Goal: Task Accomplishment & Management: Manage account settings

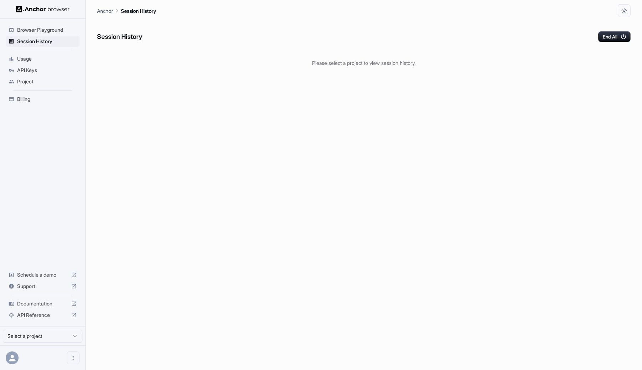
click at [10, 69] on icon at bounding box center [11, 70] width 5 height 3
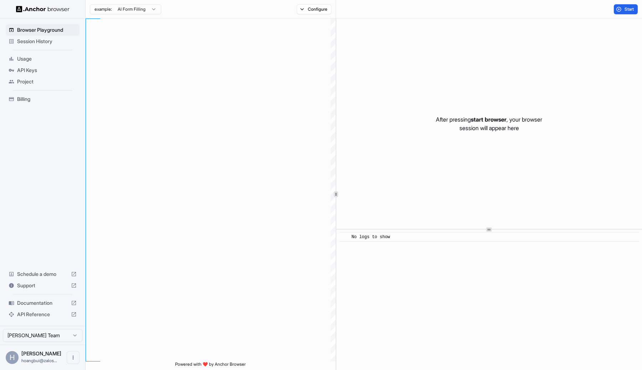
scroll to position [51, 0]
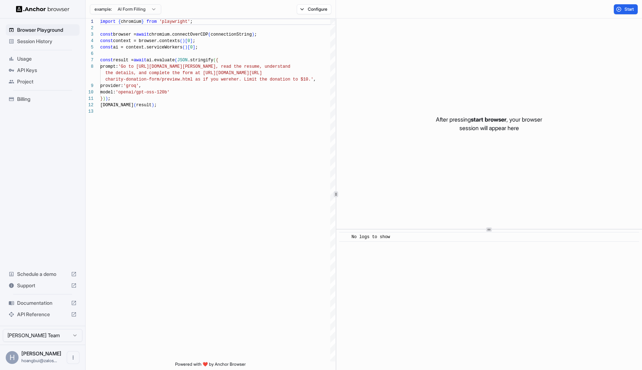
click at [42, 67] on span "API Keys" at bounding box center [47, 70] width 60 height 7
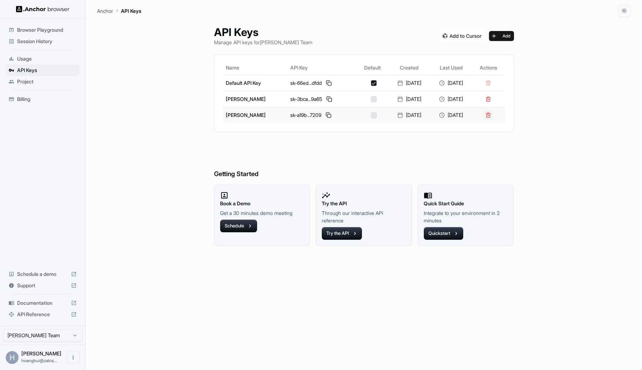
click at [493, 117] on button at bounding box center [488, 115] width 10 height 10
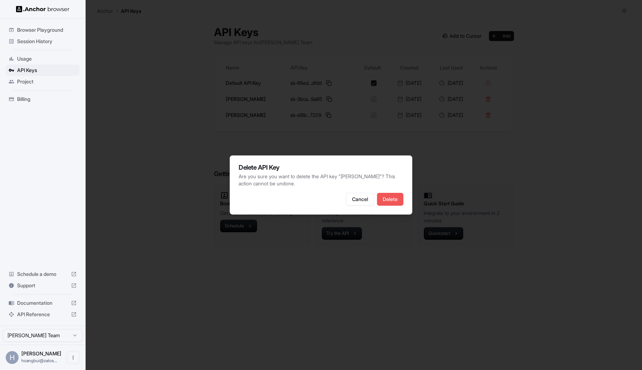
click at [392, 195] on button "Delete" at bounding box center [390, 199] width 26 height 13
click at [392, 201] on button "Delete" at bounding box center [390, 199] width 26 height 13
click at [394, 207] on div "Delete API Key Are you sure you want to delete the API key " Hung Hoang "? This…" at bounding box center [321, 185] width 183 height 59
click at [394, 197] on button "Delete" at bounding box center [390, 199] width 26 height 13
click at [393, 200] on button "Delete" at bounding box center [390, 199] width 26 height 13
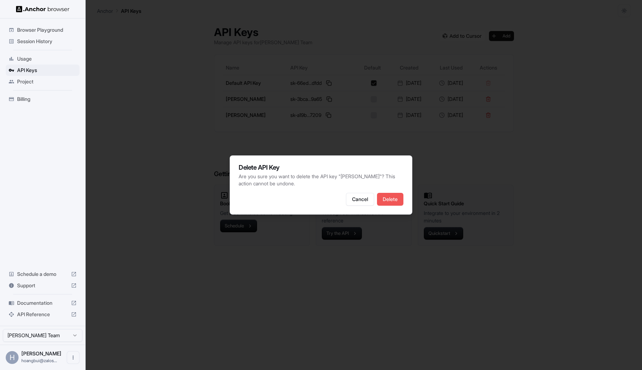
click at [391, 199] on button "Delete" at bounding box center [390, 199] width 26 height 13
click at [364, 198] on button "Cancel" at bounding box center [360, 199] width 28 height 13
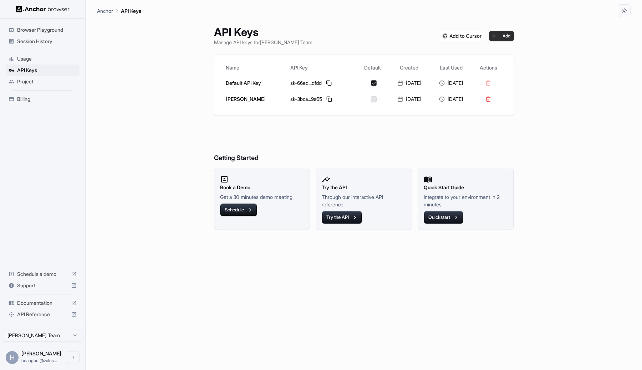
click at [508, 39] on button "Add" at bounding box center [501, 36] width 25 height 10
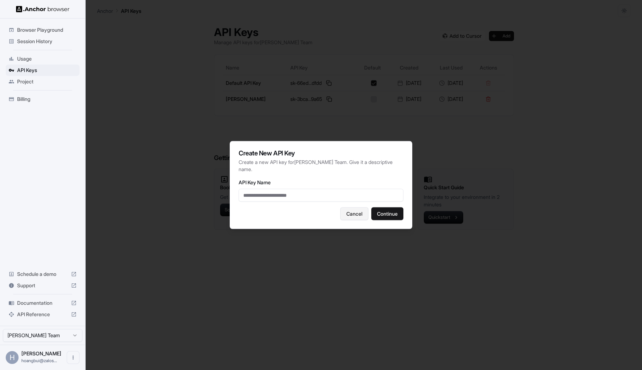
click at [353, 212] on button "Cancel" at bounding box center [354, 214] width 28 height 13
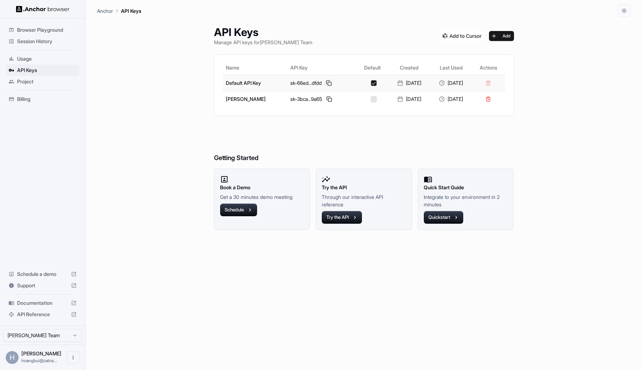
click at [325, 84] on button at bounding box center [329, 83] width 9 height 9
click at [325, 81] on button at bounding box center [329, 83] width 9 height 9
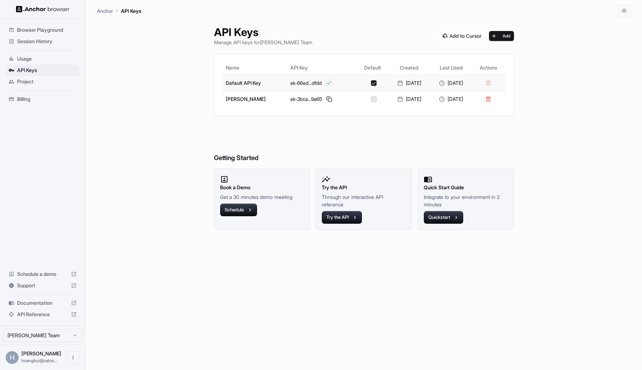
click at [325, 81] on button at bounding box center [329, 83] width 9 height 9
click at [310, 92] on td "sk-3bca...9a65" at bounding box center [321, 99] width 69 height 16
drag, startPoint x: 312, startPoint y: 82, endPoint x: 278, endPoint y: 82, distance: 34.6
click at [290, 82] on div "sk-66ed...dfdd" at bounding box center [321, 83] width 63 height 9
click at [244, 97] on td "[PERSON_NAME]" at bounding box center [255, 99] width 65 height 16
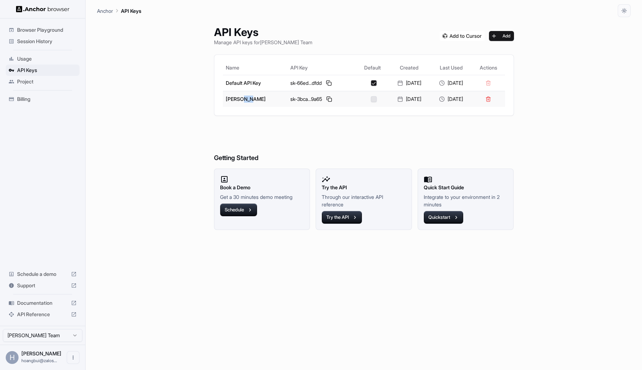
click at [244, 97] on td "[PERSON_NAME]" at bounding box center [255, 99] width 65 height 16
click at [41, 42] on span "Session History" at bounding box center [47, 41] width 60 height 7
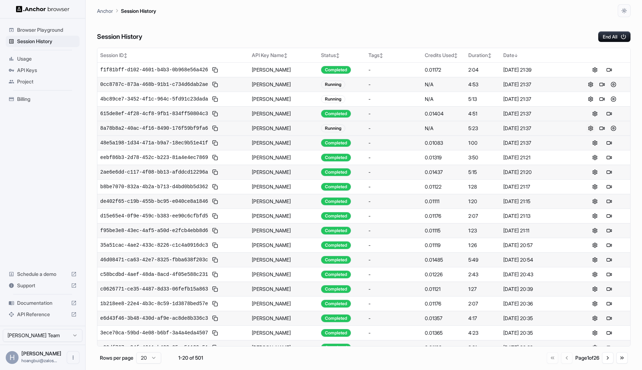
click at [590, 128] on button at bounding box center [590, 128] width 9 height 9
click at [614, 127] on button at bounding box center [613, 128] width 9 height 9
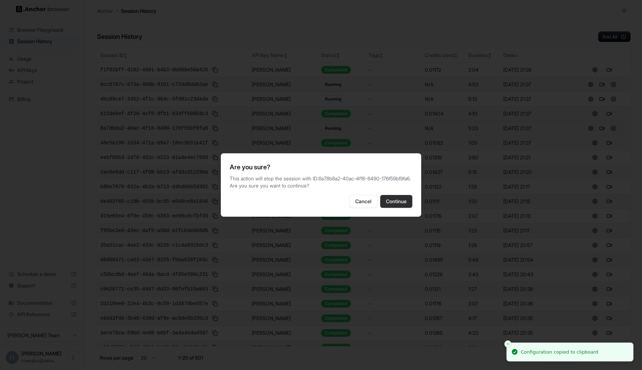
click at [403, 207] on button "Continue" at bounding box center [396, 201] width 32 height 13
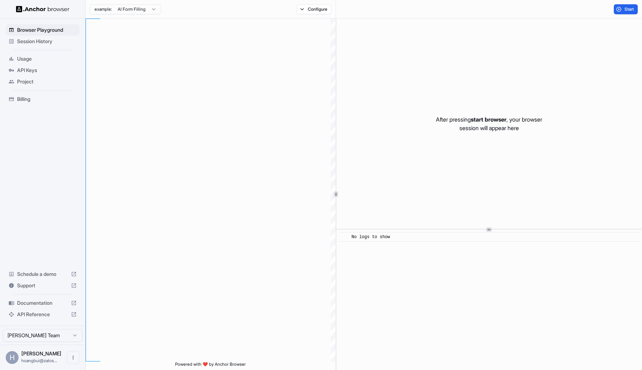
scroll to position [51, 0]
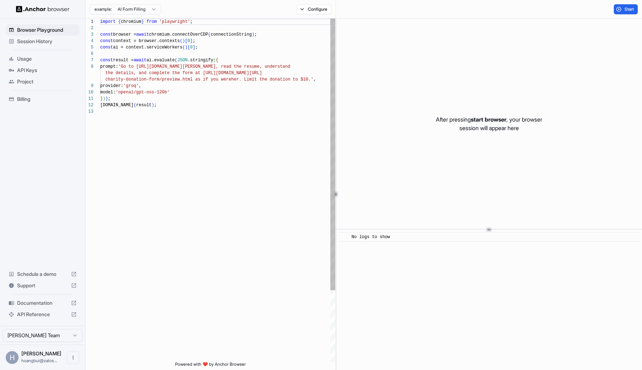
type textarea "**********"
click at [233, 88] on div "import { chromium } from 'playwright' ; const browser = await chromium.connectO…" at bounding box center [217, 235] width 235 height 433
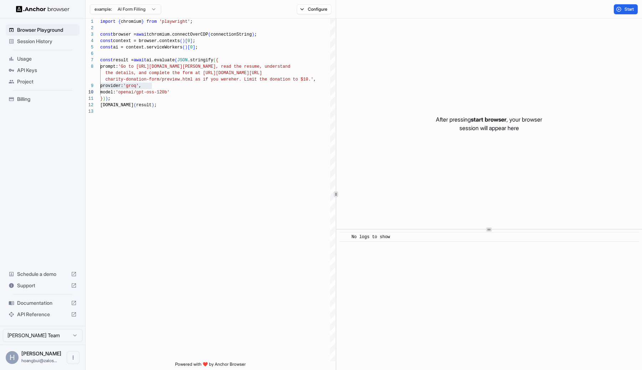
click at [39, 101] on span "Billing" at bounding box center [47, 99] width 60 height 7
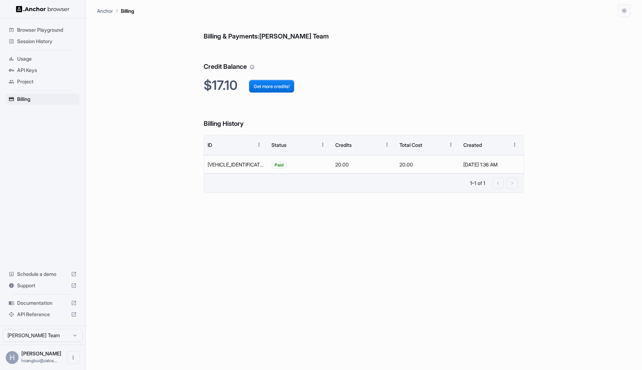
click at [40, 79] on span "Project" at bounding box center [47, 81] width 60 height 7
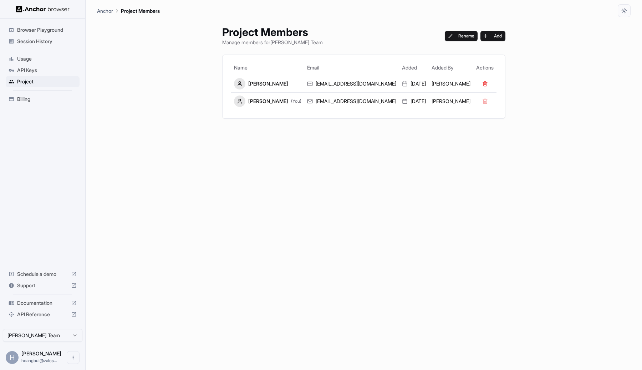
click at [47, 73] on span "API Keys" at bounding box center [47, 70] width 60 height 7
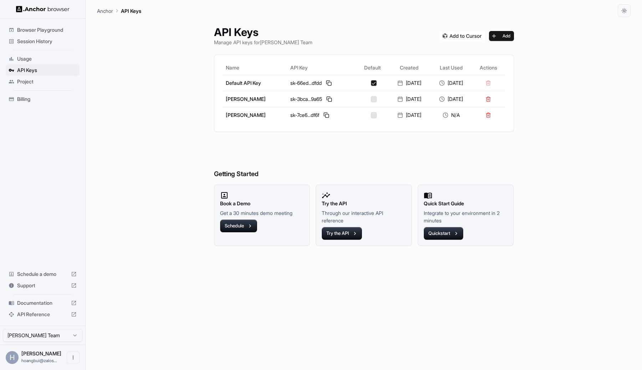
click at [504, 42] on div "API Keys Manage API keys for [PERSON_NAME] Team Add" at bounding box center [364, 36] width 300 height 20
click at [505, 40] on button "Add" at bounding box center [501, 36] width 25 height 10
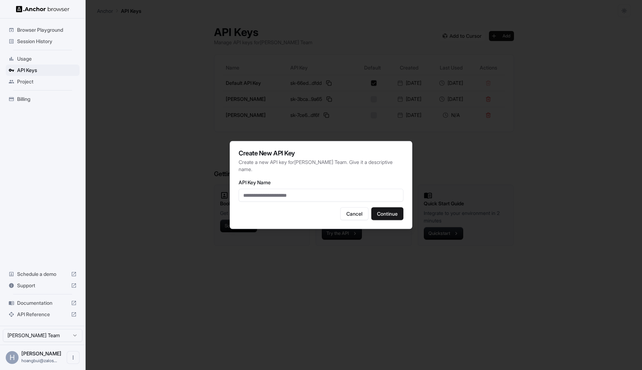
click at [295, 189] on input "API Key Name" at bounding box center [321, 195] width 165 height 13
click at [355, 215] on button "Cancel" at bounding box center [354, 214] width 28 height 13
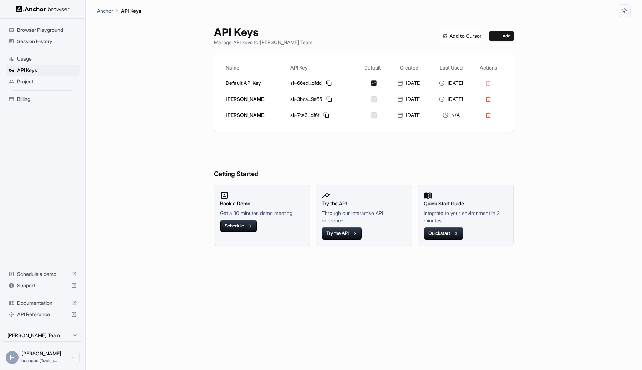
click at [55, 85] on div "Project" at bounding box center [43, 81] width 74 height 11
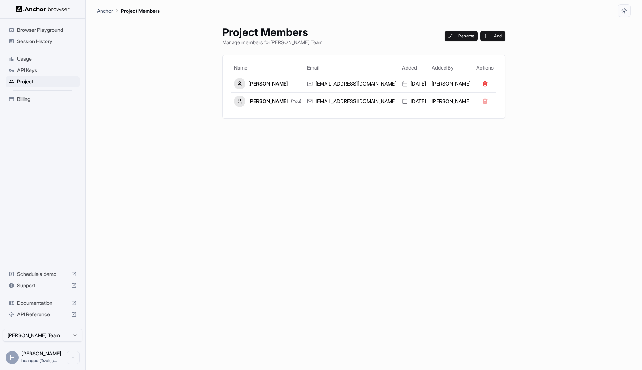
click at [56, 67] on span "API Keys" at bounding box center [47, 70] width 60 height 7
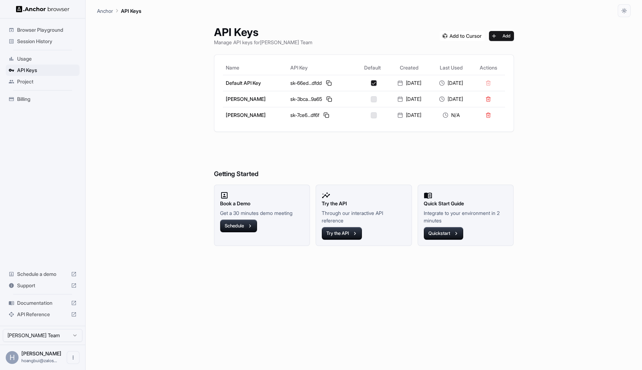
click at [56, 58] on span "Usage" at bounding box center [47, 58] width 60 height 7
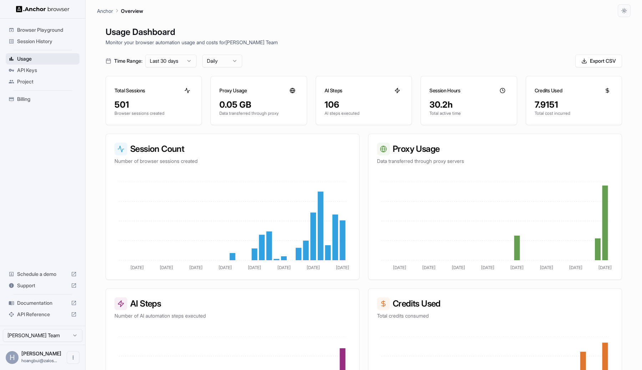
click at [44, 57] on span "Usage" at bounding box center [47, 58] width 60 height 7
click at [55, 302] on span "Documentation" at bounding box center [42, 303] width 51 height 7
